Goal: Information Seeking & Learning: Learn about a topic

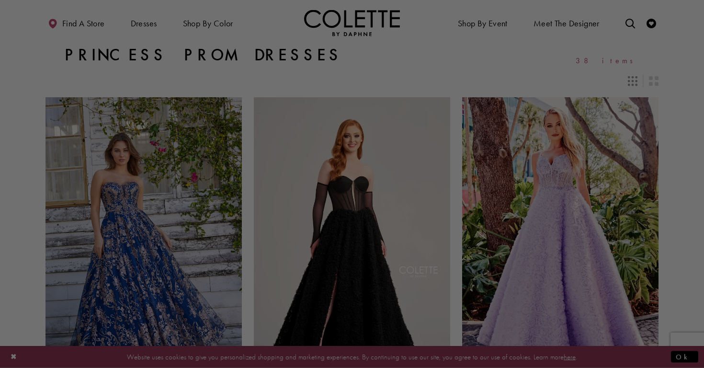
click at [171, 34] on div at bounding box center [355, 186] width 711 height 372
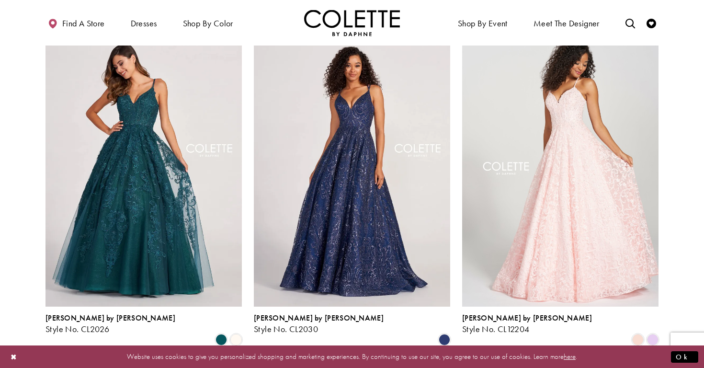
scroll to position [823, 0]
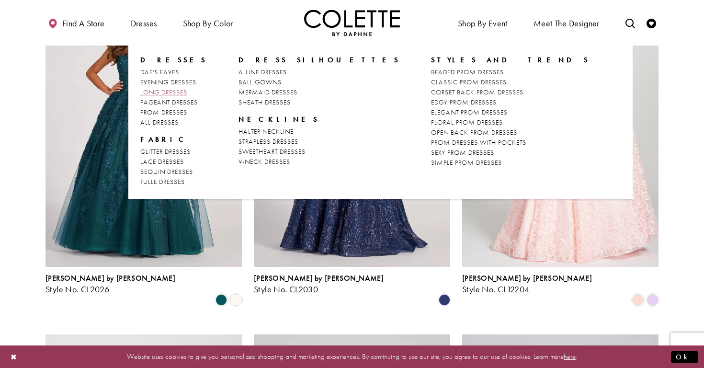
click at [163, 90] on span "LONG DRESSES" at bounding box center [163, 92] width 47 height 9
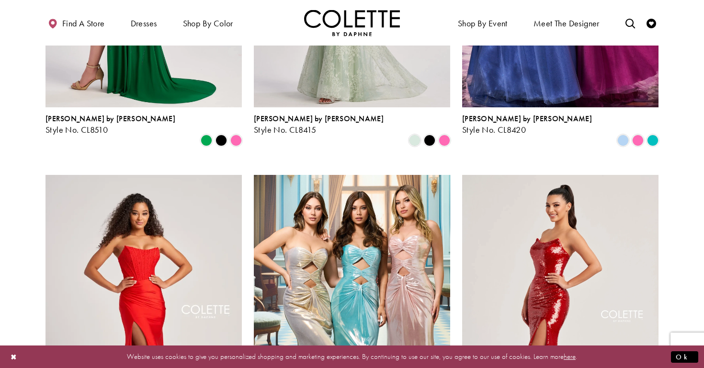
scroll to position [984, 0]
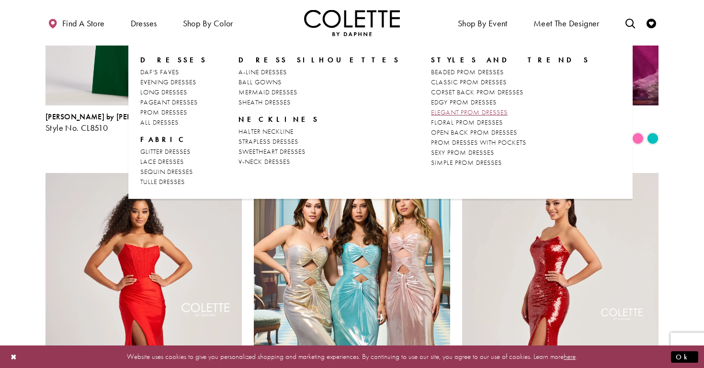
click at [431, 114] on span "ELEGANT PROM DRESSES" at bounding box center [469, 112] width 77 height 9
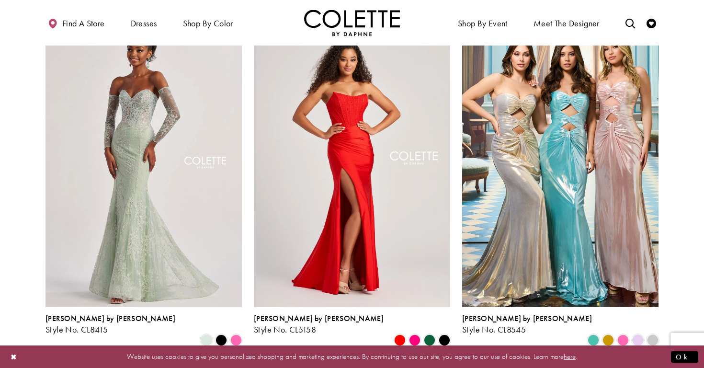
scroll to position [430, 0]
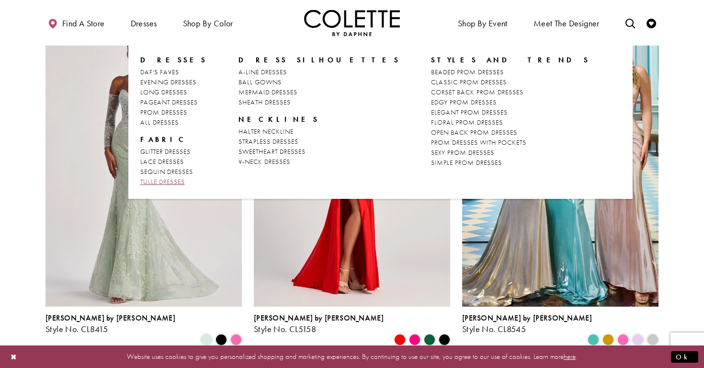
click at [162, 182] on span "TULLE DRESSES" at bounding box center [162, 181] width 45 height 9
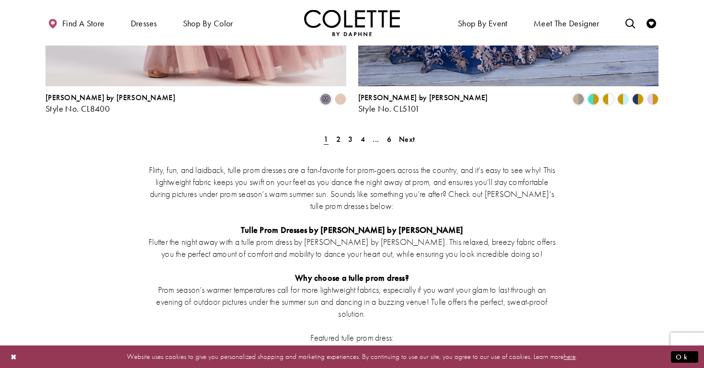
scroll to position [1850, 0]
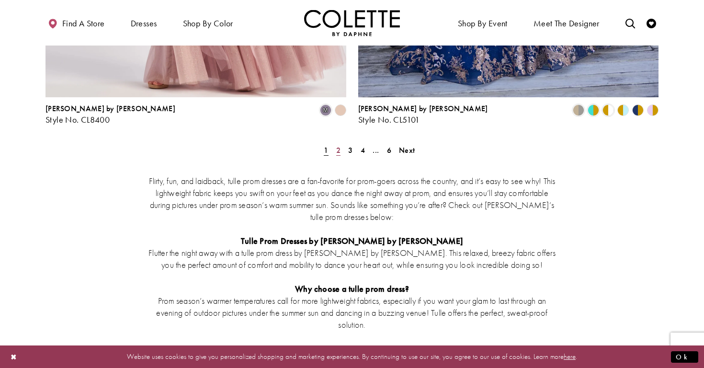
click at [341, 143] on link "2" at bounding box center [338, 150] width 10 height 14
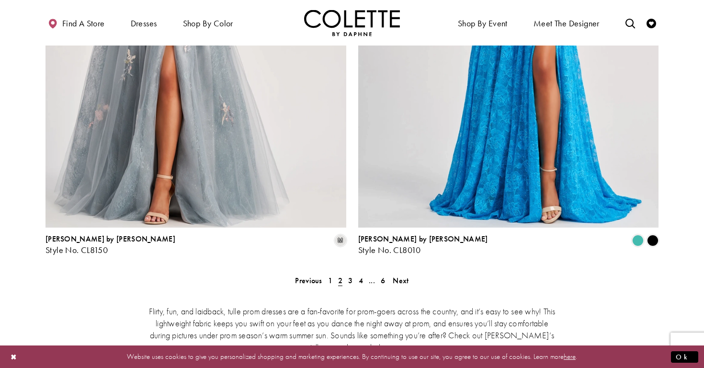
scroll to position [1694, 0]
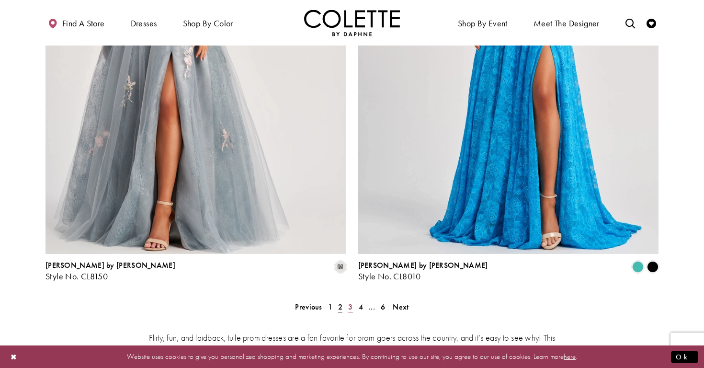
click at [351, 302] on span "3" at bounding box center [350, 307] width 4 height 10
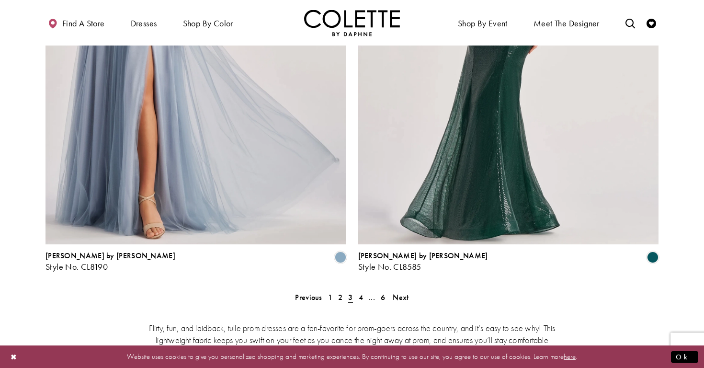
scroll to position [1744, 0]
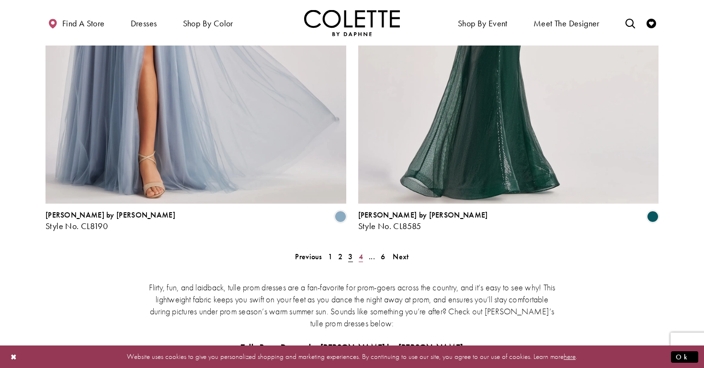
click at [358, 250] on link "4" at bounding box center [361, 257] width 10 height 14
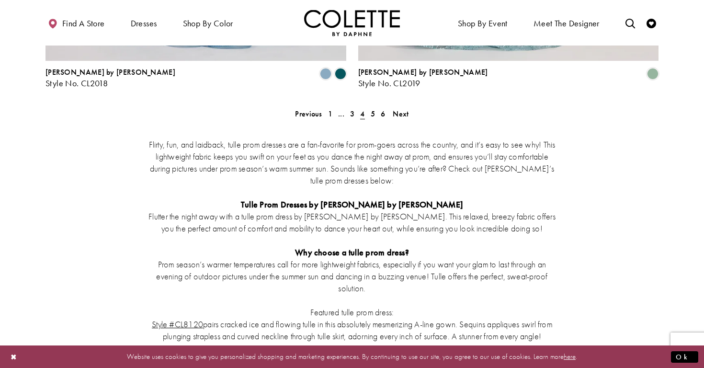
scroll to position [1878, 0]
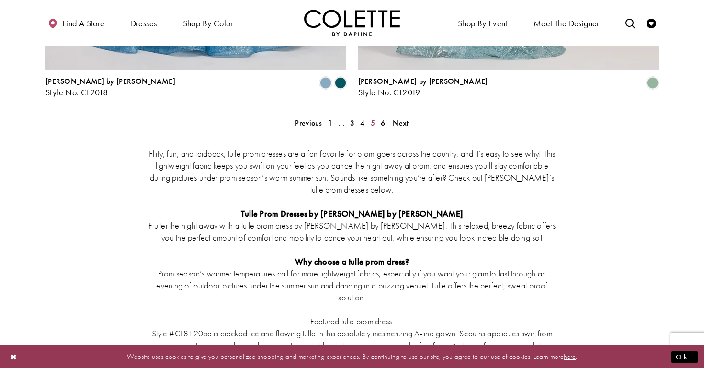
click at [370, 116] on link "5" at bounding box center [373, 123] width 10 height 14
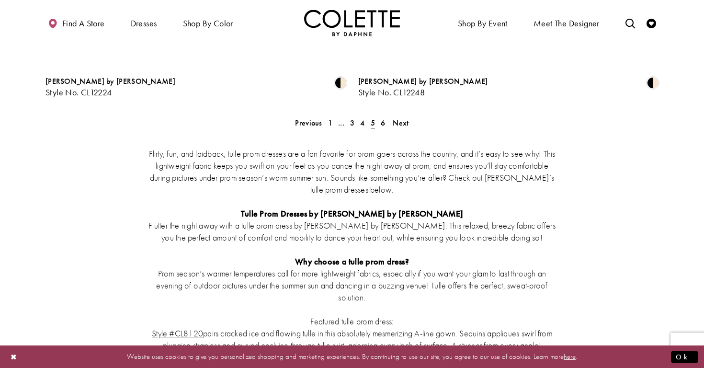
scroll to position [52, 0]
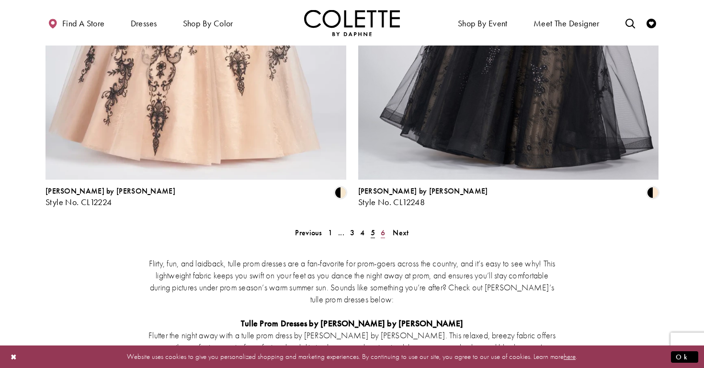
click at [383, 228] on span "6" at bounding box center [383, 233] width 4 height 10
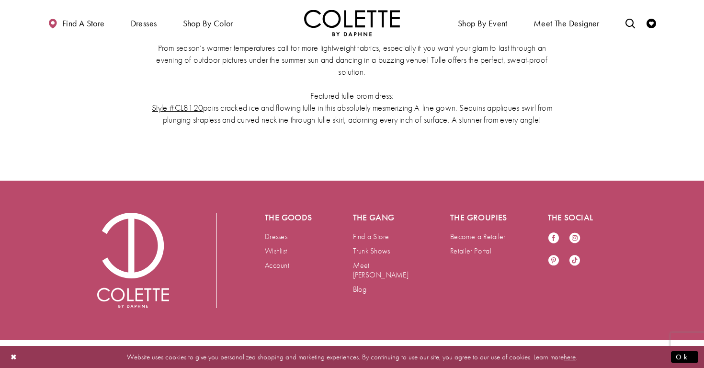
scroll to position [541, 0]
